Goal: Book appointment/travel/reservation

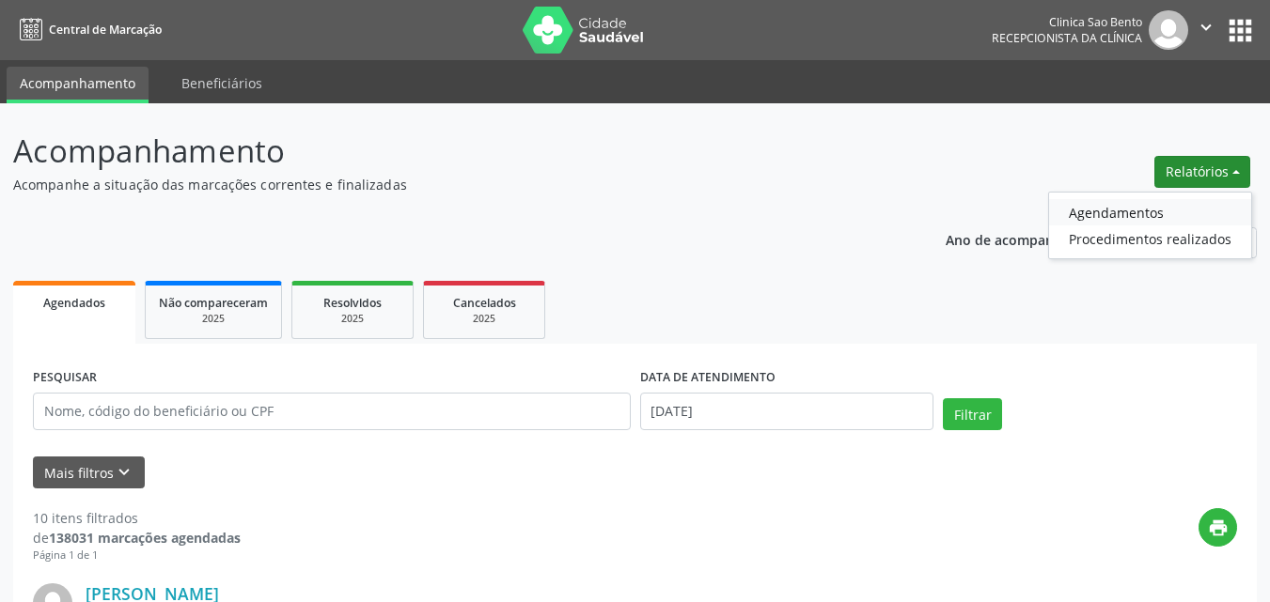
click at [1132, 204] on link "Agendamentos" at bounding box center [1150, 212] width 202 height 26
select select "7"
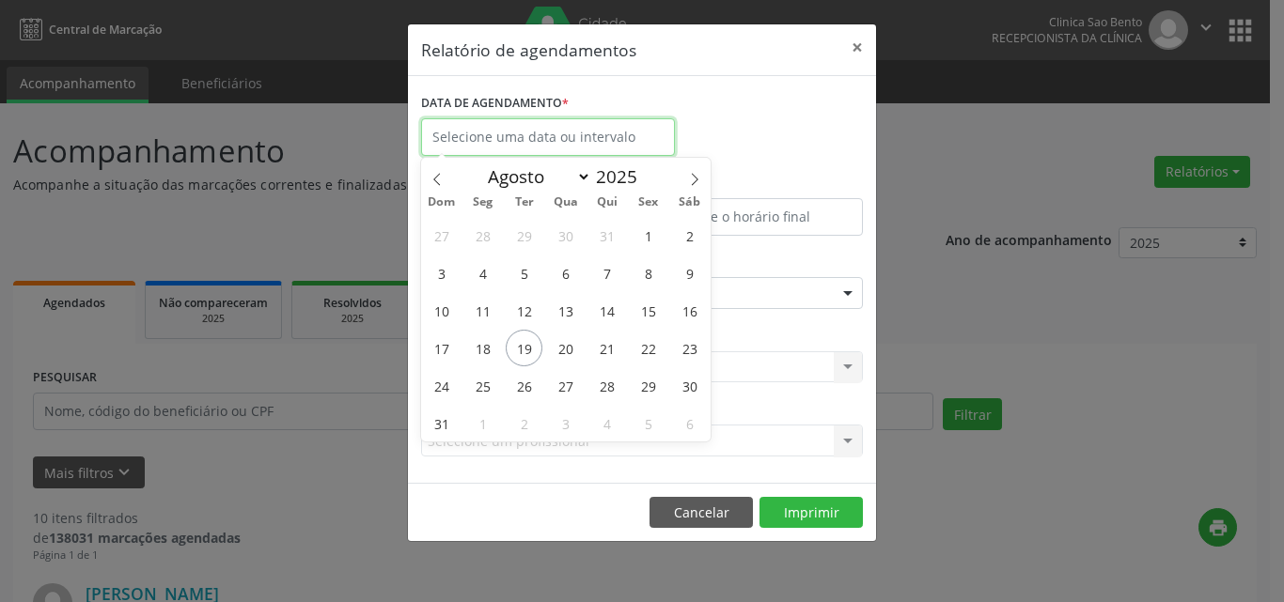
click at [439, 124] on input "text" at bounding box center [548, 137] width 254 height 38
click at [596, 355] on span "21" at bounding box center [606, 348] width 37 height 37
type input "21/08/2025"
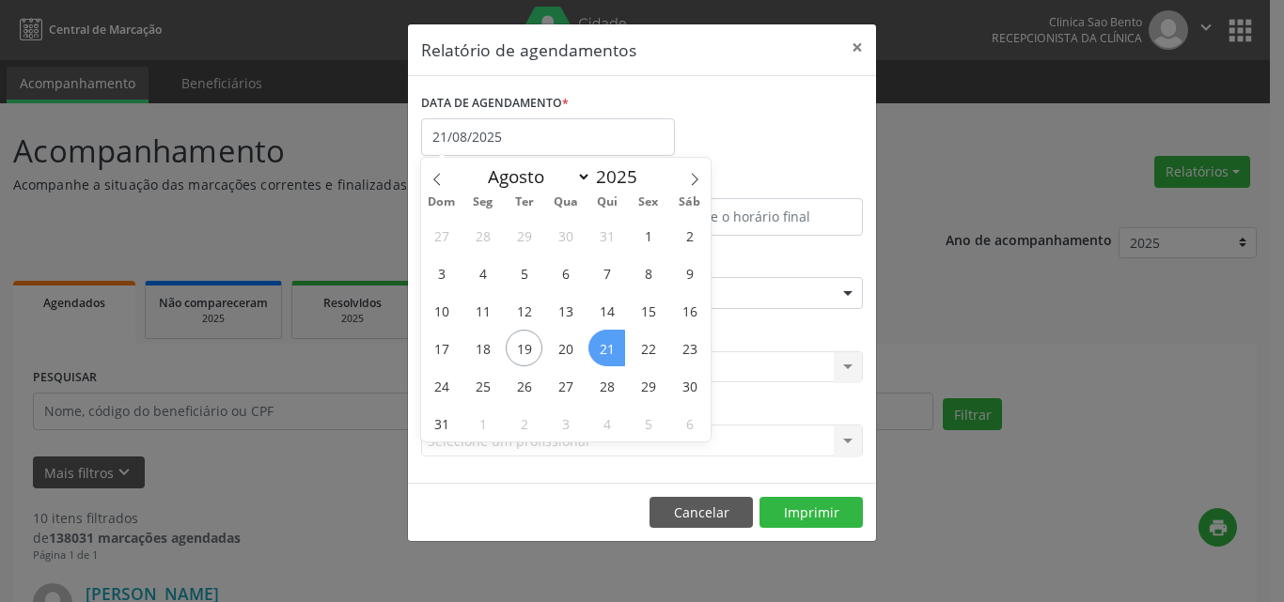
click at [607, 346] on span "21" at bounding box center [606, 348] width 37 height 37
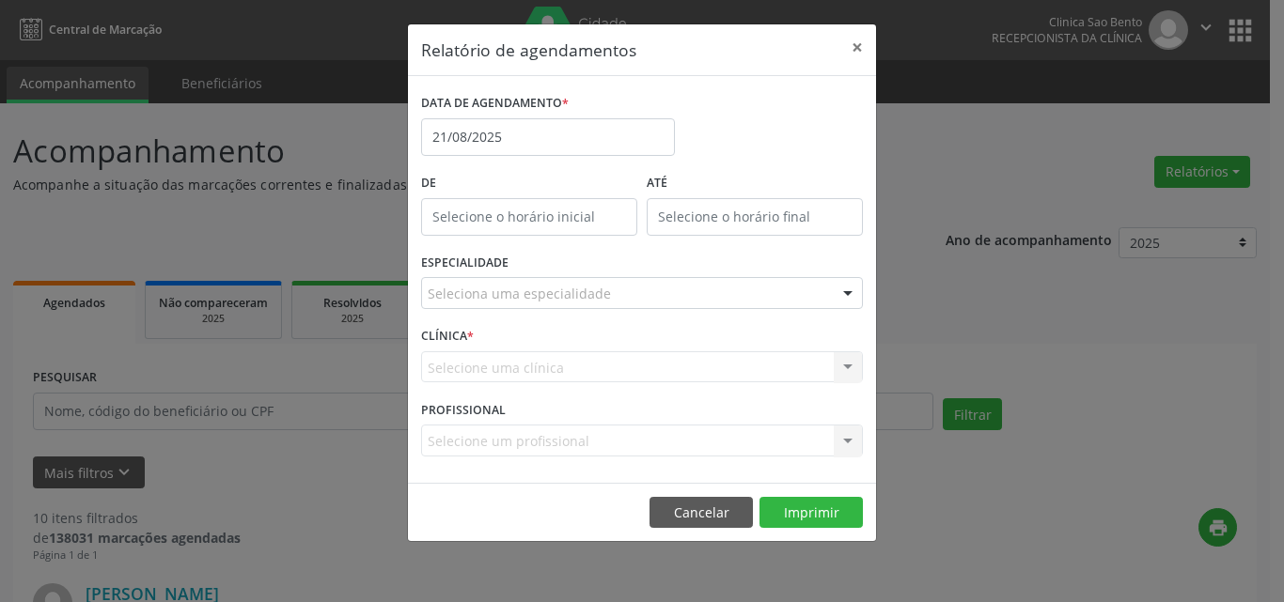
click at [607, 346] on div "CLÍNICA * Selecione uma clínica Nenhum resultado encontrado para: " " Não há ne…" at bounding box center [641, 358] width 451 height 73
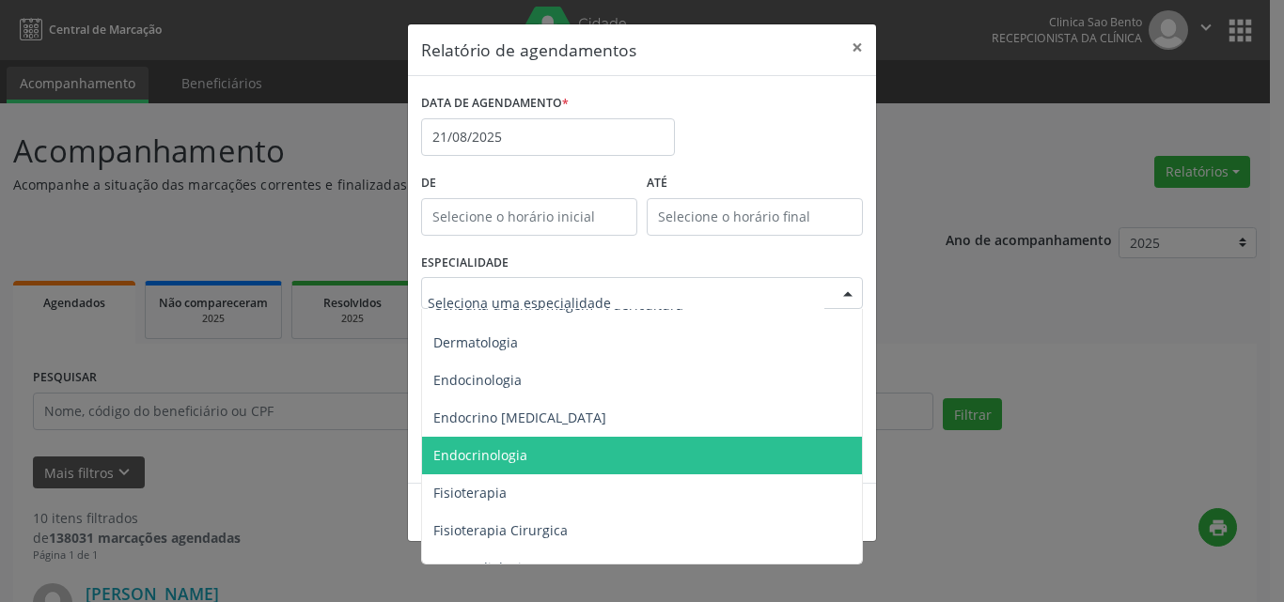
scroll to position [846, 0]
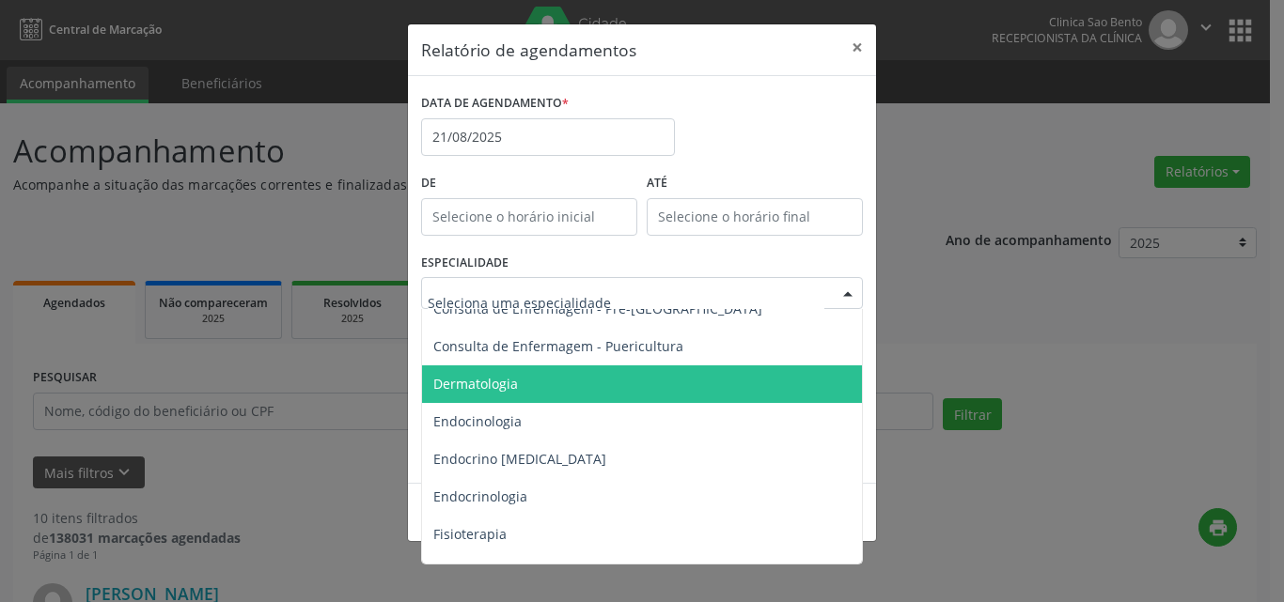
click at [548, 400] on span "Dermatologia" at bounding box center [643, 385] width 443 height 38
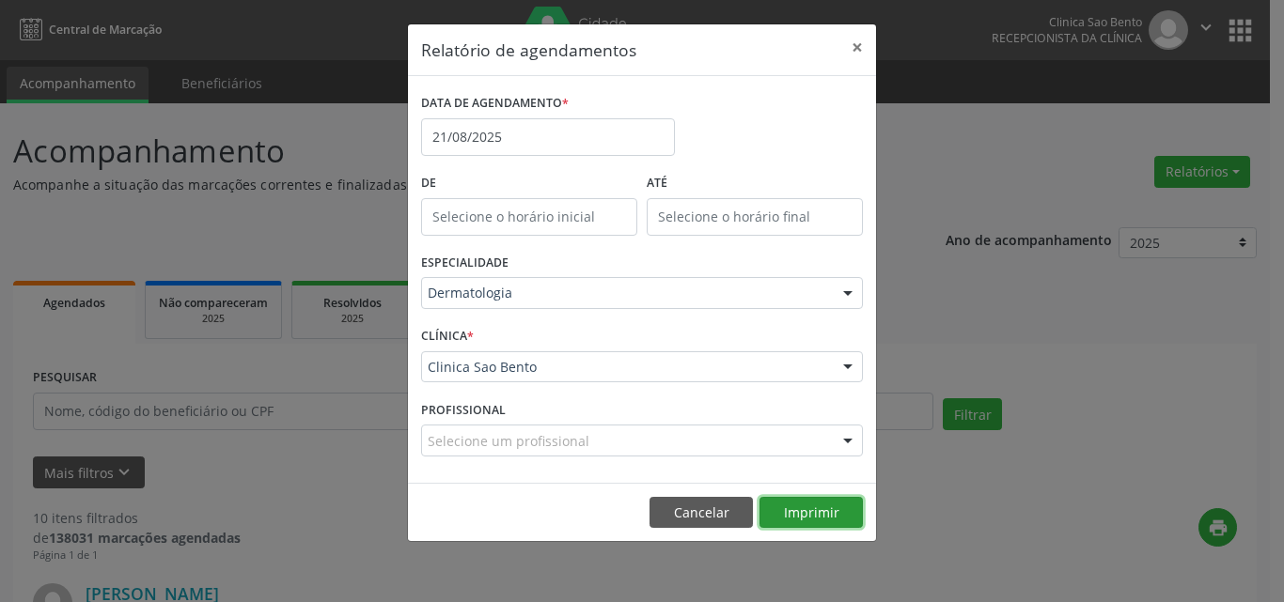
click at [820, 513] on button "Imprimir" at bounding box center [810, 513] width 103 height 32
